Goal: Task Accomplishment & Management: Manage account settings

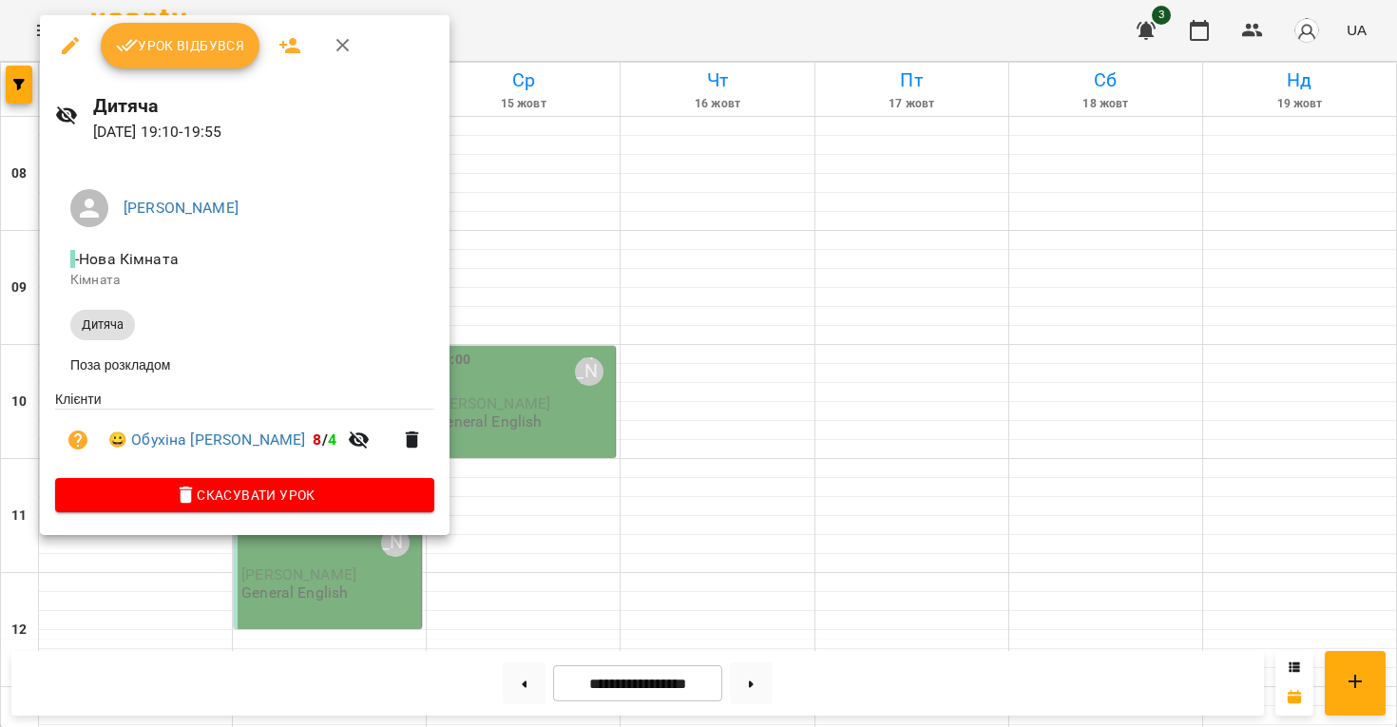
scroll to position [1185, 0]
click at [202, 50] on span "Урок відбувся" at bounding box center [180, 45] width 129 height 23
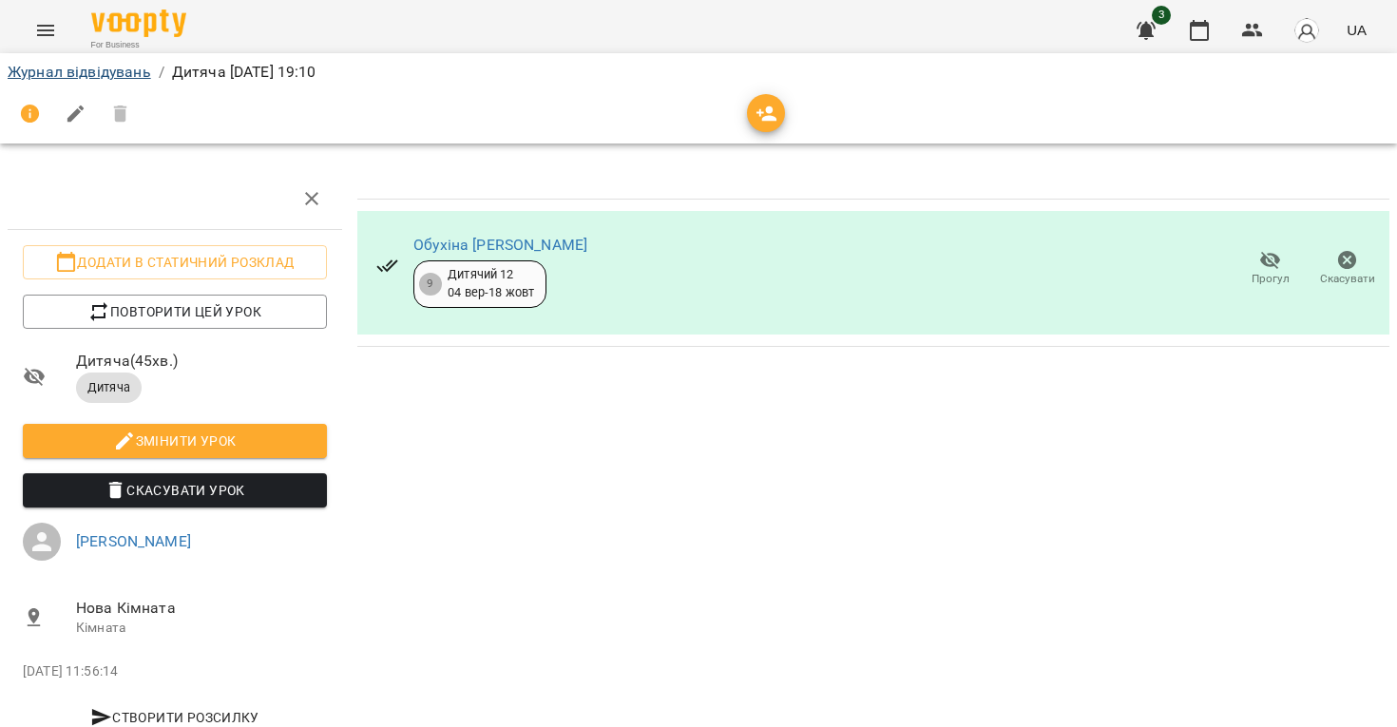
click at [141, 67] on link "Журнал відвідувань" at bounding box center [79, 72] width 143 height 18
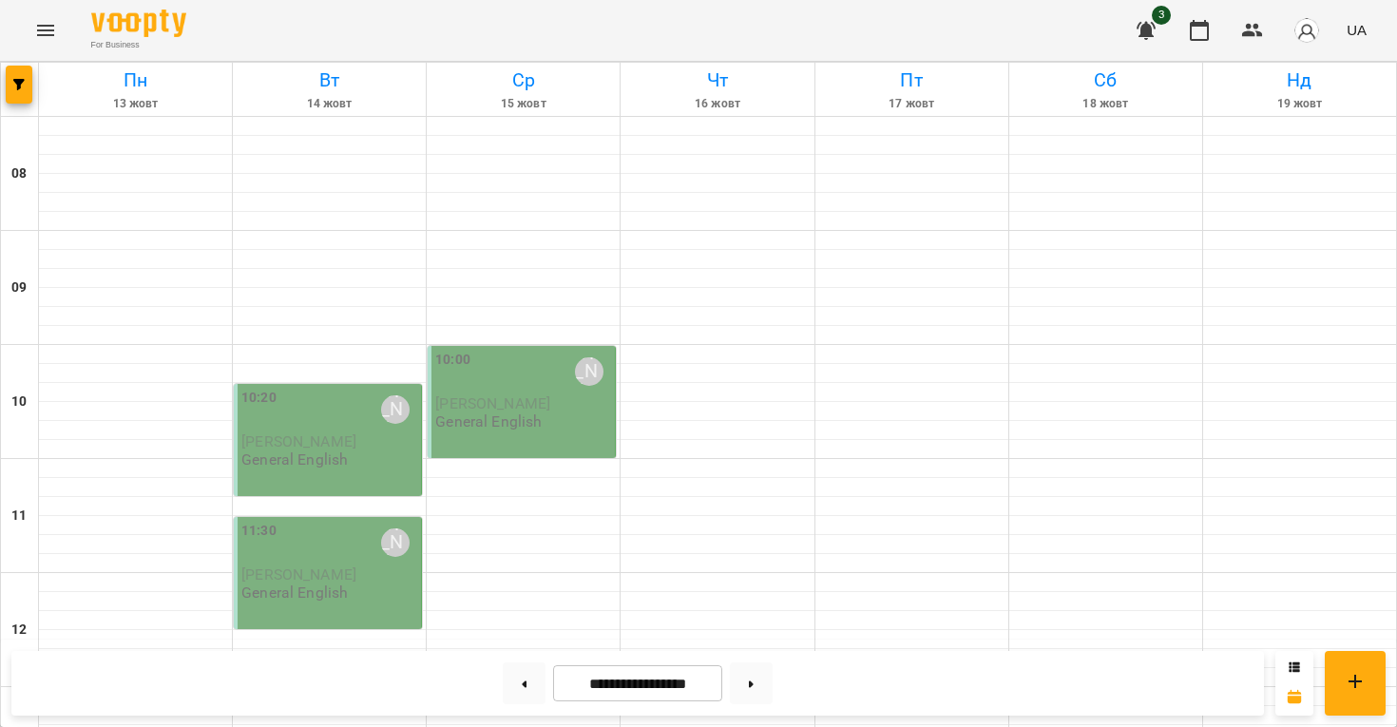
scroll to position [1185, 0]
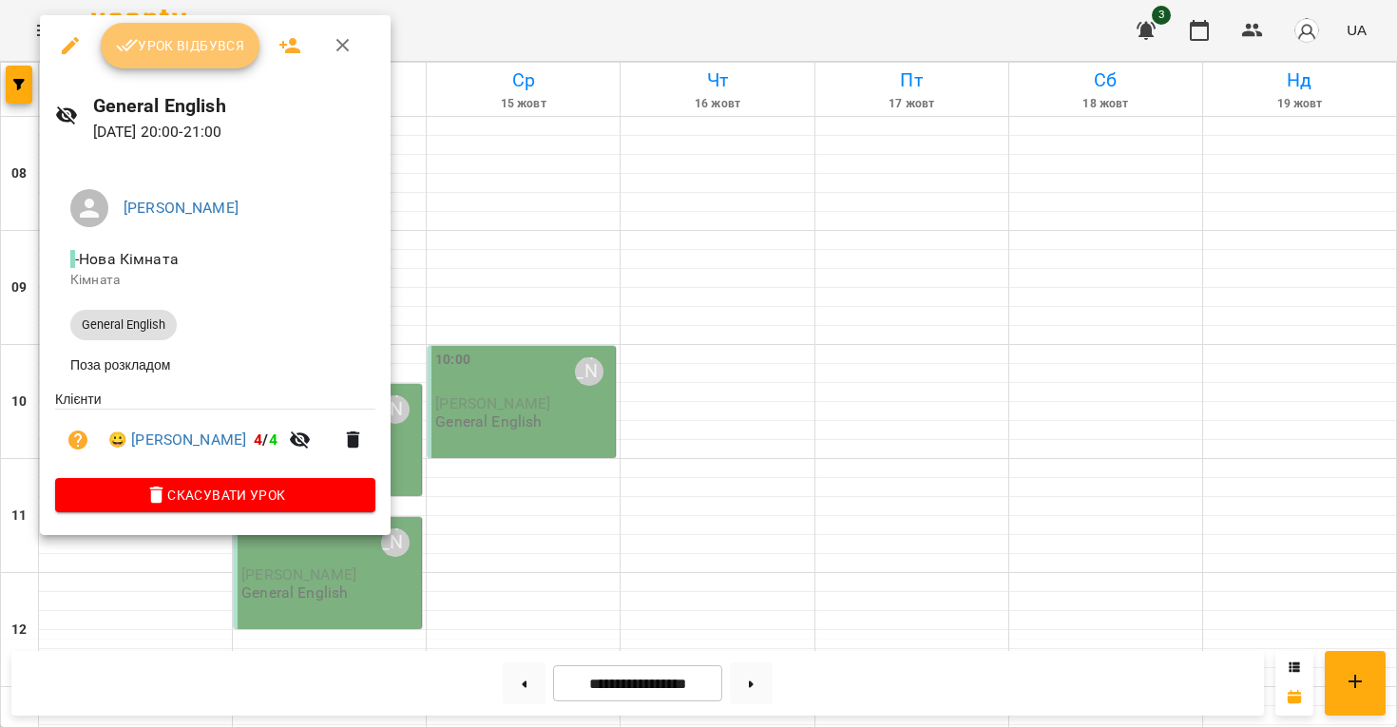
click at [158, 56] on span "Урок відбувся" at bounding box center [180, 45] width 129 height 23
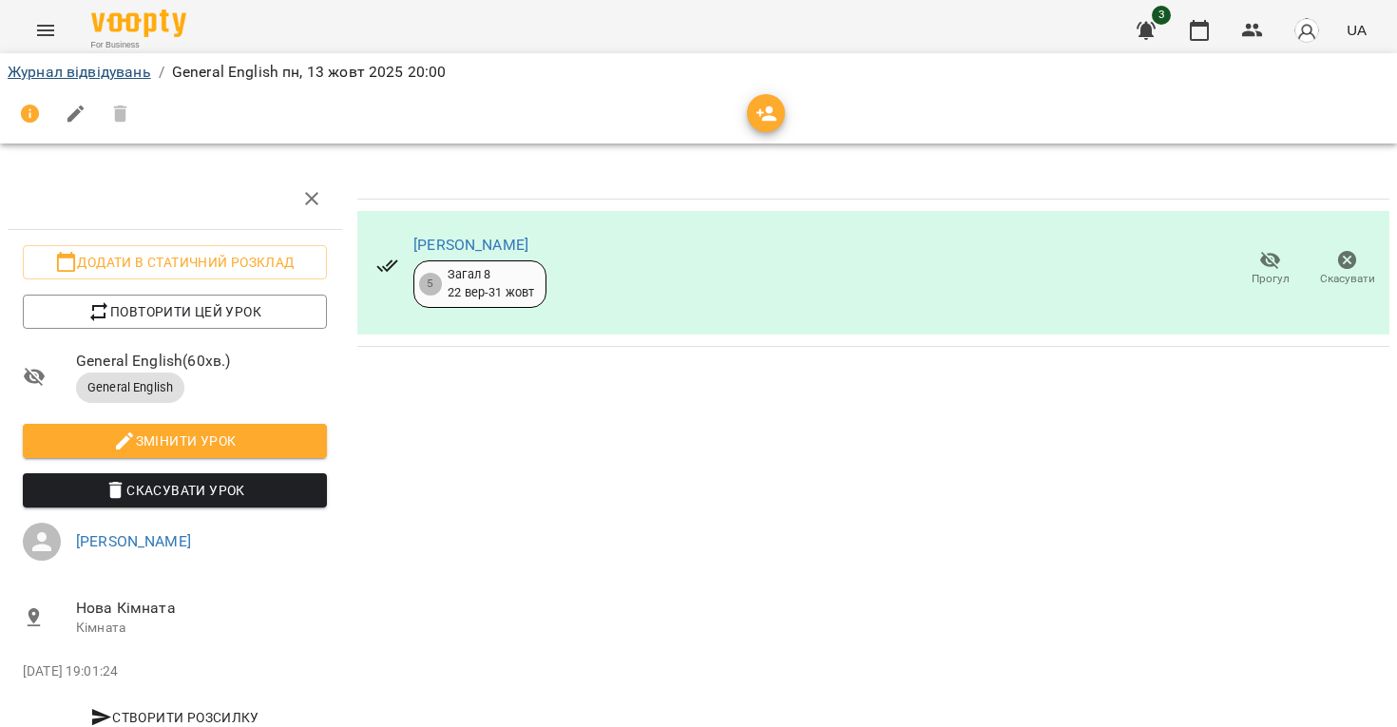
click at [63, 79] on link "Журнал відвідувань" at bounding box center [79, 72] width 143 height 18
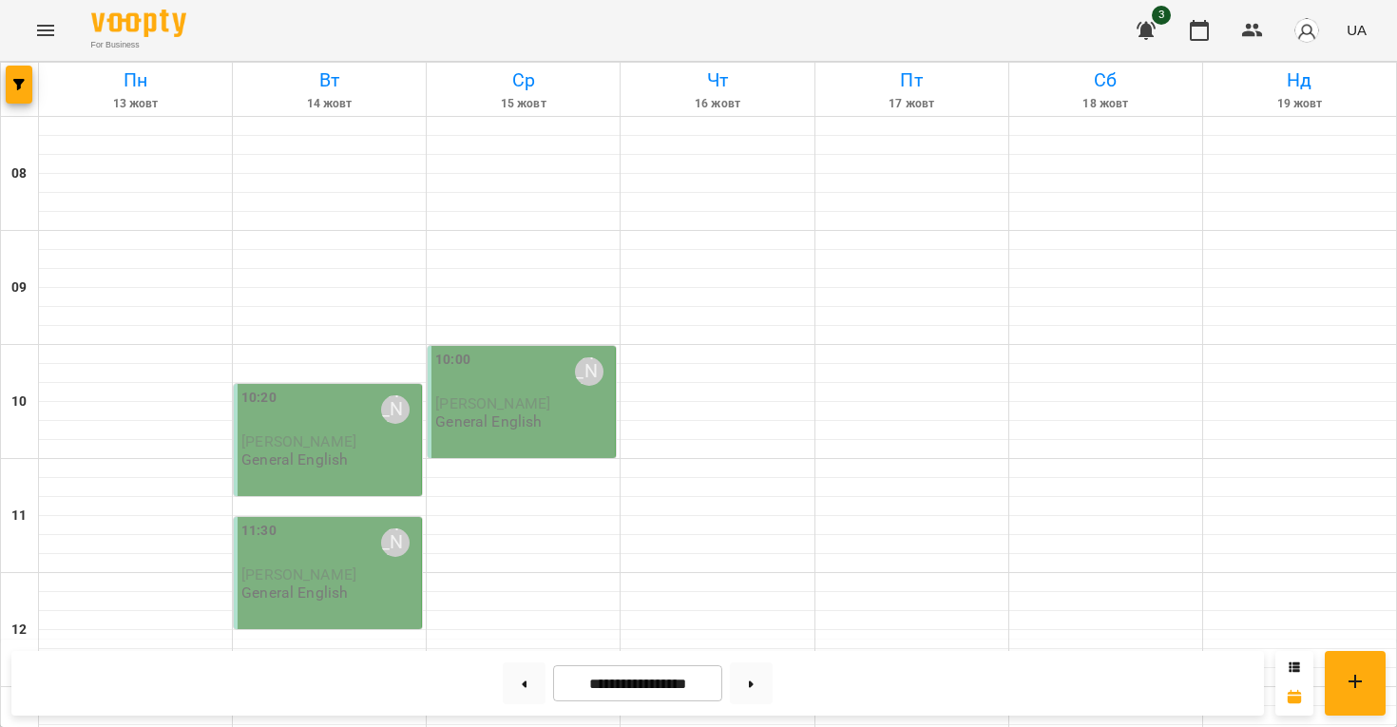
scroll to position [233, 0]
click at [521, 682] on button at bounding box center [524, 683] width 43 height 42
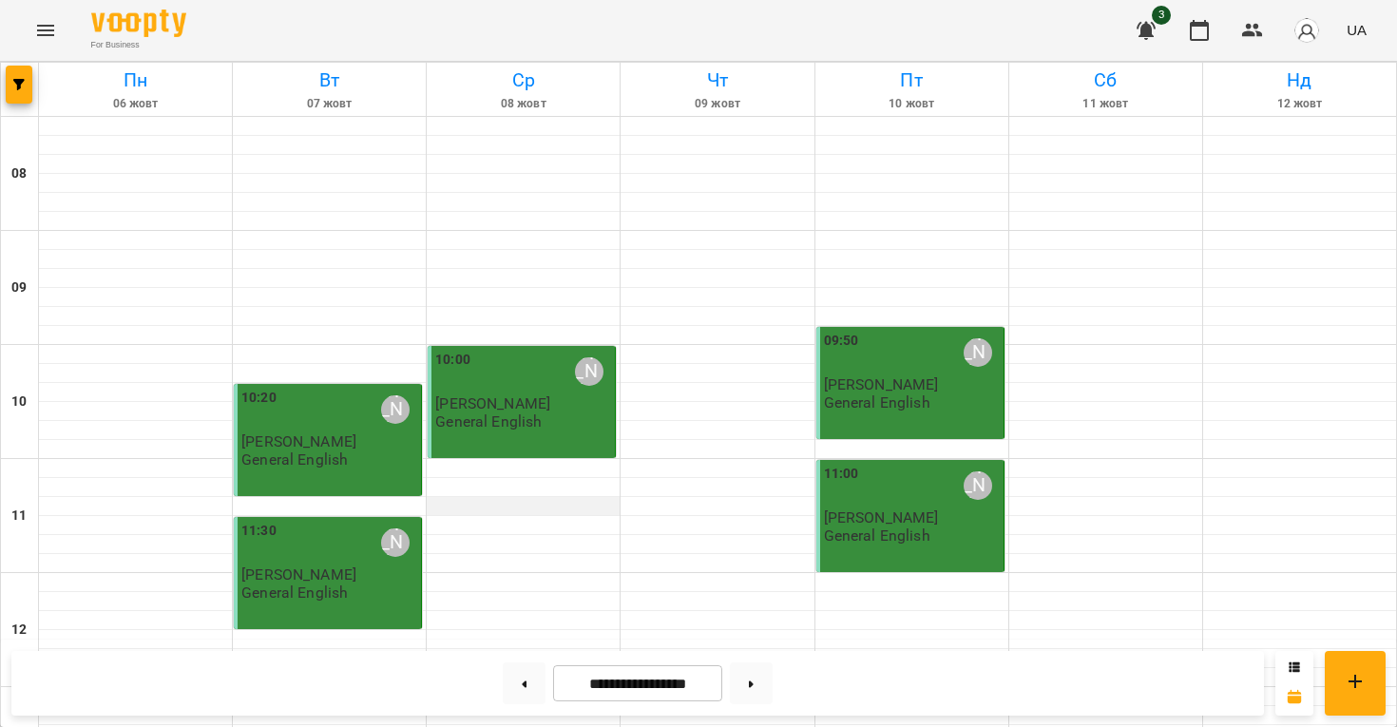
scroll to position [1053, 0]
click at [769, 690] on button at bounding box center [751, 683] width 43 height 42
type input "**********"
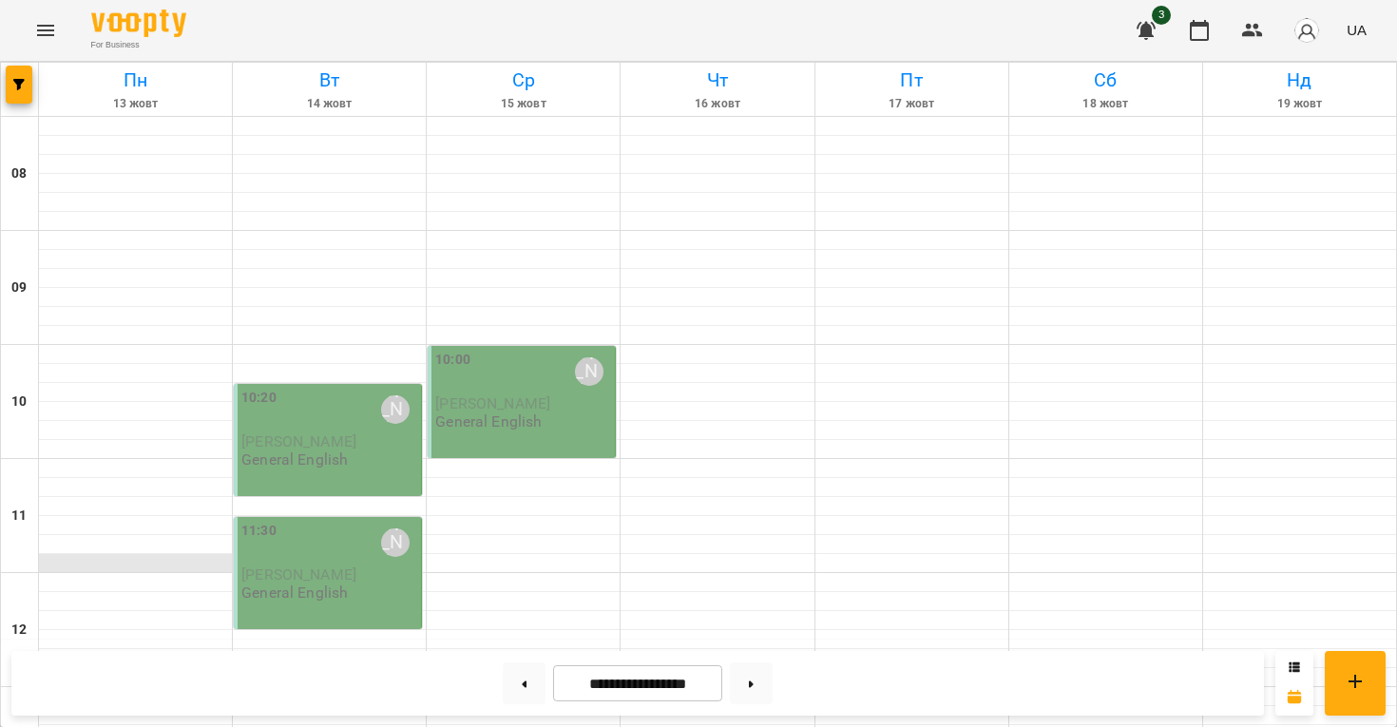
scroll to position [0, 0]
